Goal: Entertainment & Leisure: Consume media (video, audio)

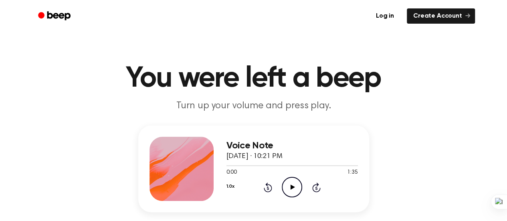
click at [294, 186] on icon "Play Audio" at bounding box center [292, 187] width 20 height 20
click at [291, 189] on icon "Play Audio" at bounding box center [292, 187] width 20 height 20
click at [288, 187] on icon "Play Audio" at bounding box center [292, 187] width 20 height 20
click at [289, 189] on icon "Play Audio" at bounding box center [292, 187] width 20 height 20
click at [289, 184] on icon "Play Audio" at bounding box center [292, 187] width 20 height 20
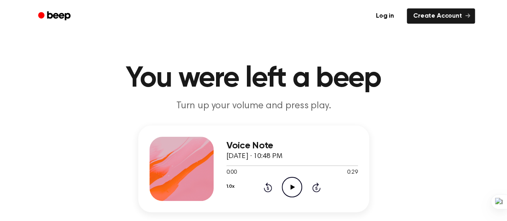
click at [290, 186] on icon "Play Audio" at bounding box center [292, 187] width 20 height 20
click at [294, 186] on icon "Play Audio" at bounding box center [292, 187] width 20 height 20
click at [292, 188] on icon at bounding box center [293, 186] width 4 height 5
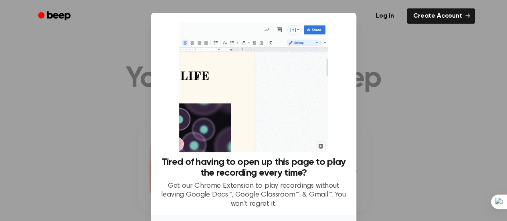
scroll to position [61, 0]
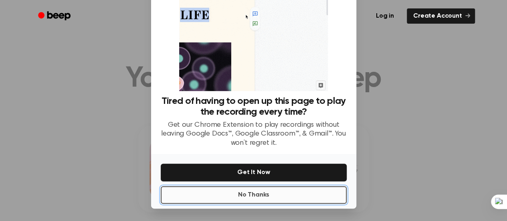
click at [256, 195] on button "No Thanks" at bounding box center [254, 195] width 186 height 18
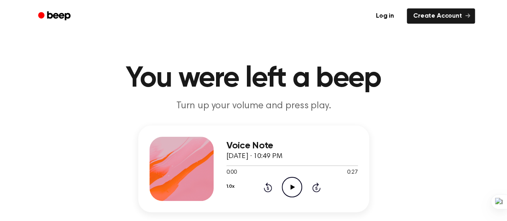
click at [294, 186] on icon "Play Audio" at bounding box center [292, 187] width 20 height 20
click at [289, 186] on icon "Play Audio" at bounding box center [292, 187] width 20 height 20
click at [290, 185] on icon "Play Audio" at bounding box center [292, 187] width 20 height 20
click at [290, 184] on icon "Play Audio" at bounding box center [292, 187] width 20 height 20
click at [295, 178] on circle at bounding box center [292, 187] width 20 height 20
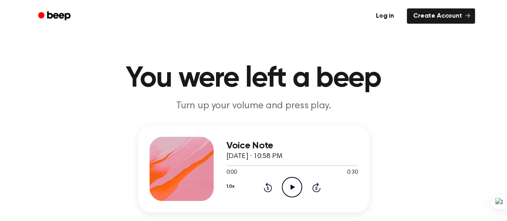
click at [289, 186] on icon "Play Audio" at bounding box center [292, 187] width 20 height 20
click at [288, 191] on icon "Play Audio" at bounding box center [292, 187] width 20 height 20
click at [295, 186] on icon "Play Audio" at bounding box center [292, 187] width 20 height 20
click at [292, 186] on icon at bounding box center [293, 186] width 4 height 5
